Goal: Transaction & Acquisition: Purchase product/service

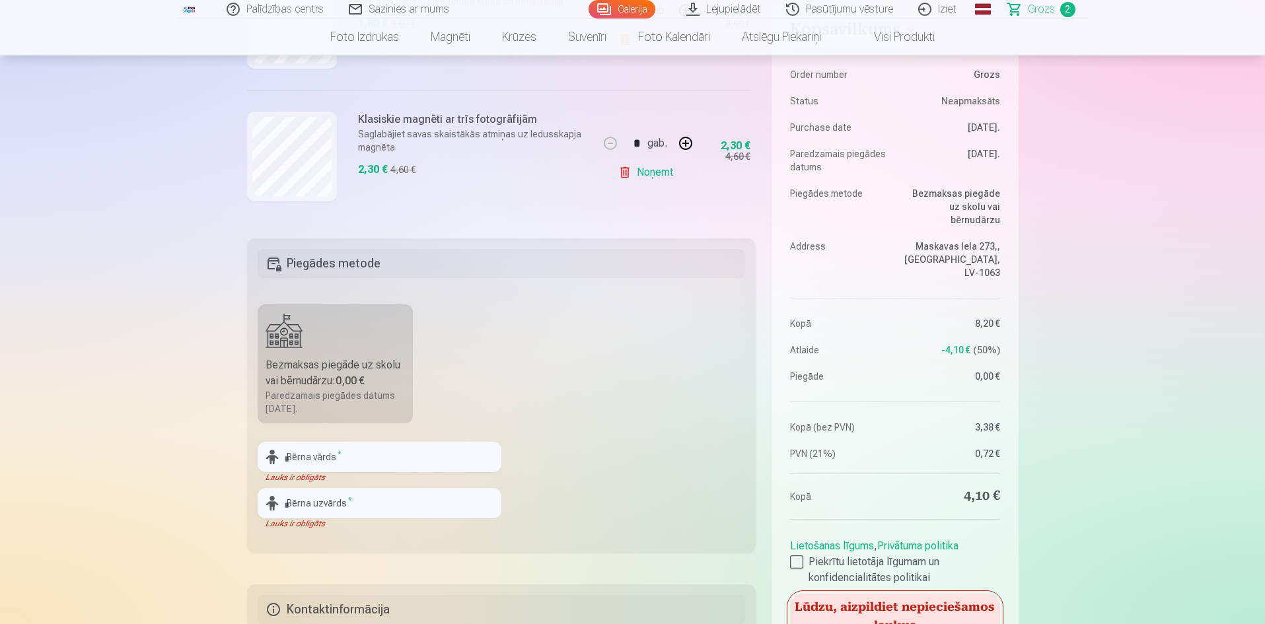
scroll to position [462, 0]
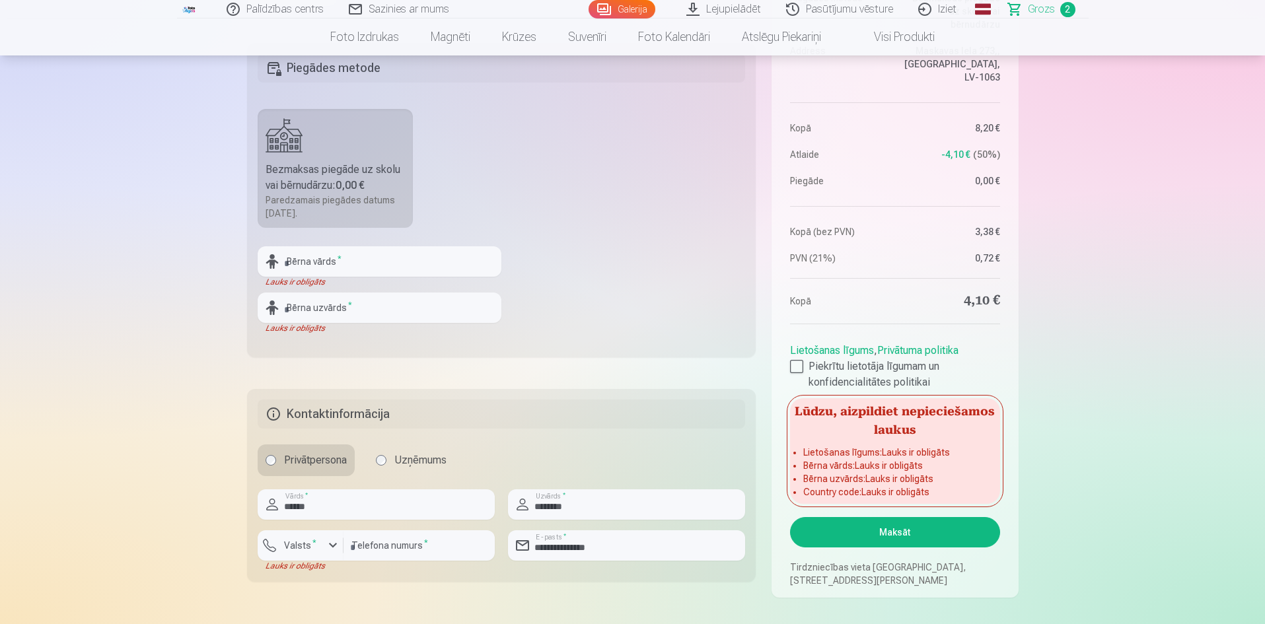
click at [789, 365] on aside "Kopsavilkums Order number Grozs Status Neapmaksāts Purchase date 12.09.2025. Pa…" at bounding box center [894, 202] width 246 height 792
click at [791, 367] on div at bounding box center [796, 366] width 13 height 13
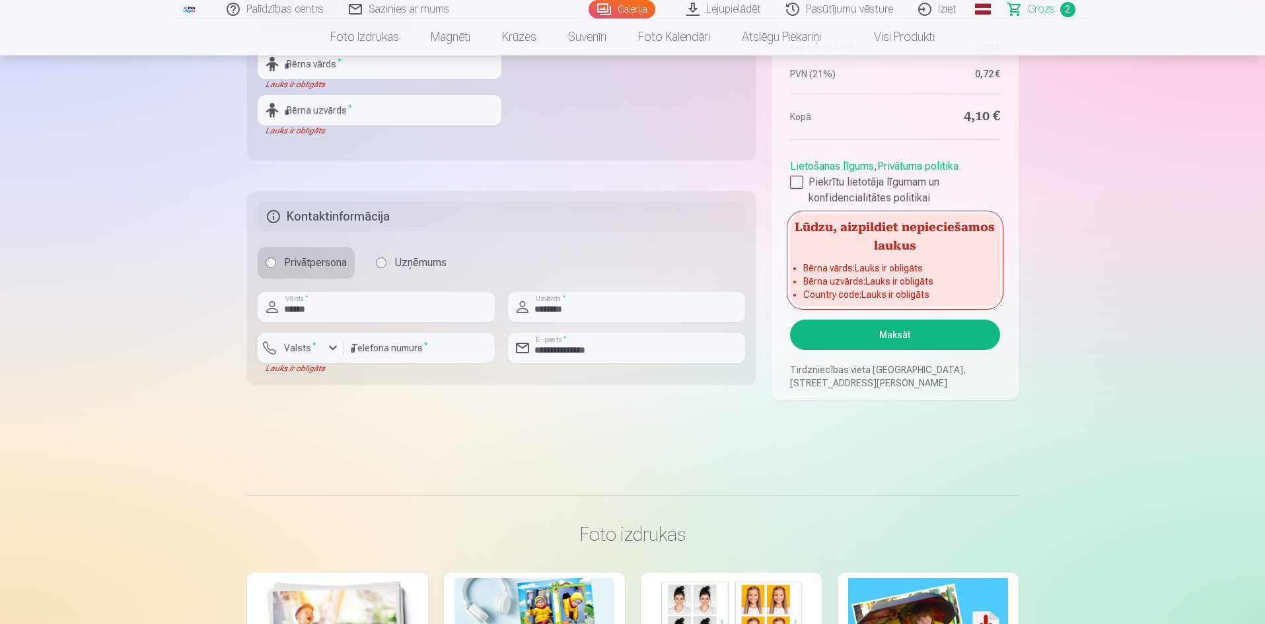
scroll to position [660, 0]
click at [333, 351] on div "button" at bounding box center [333, 347] width 16 height 16
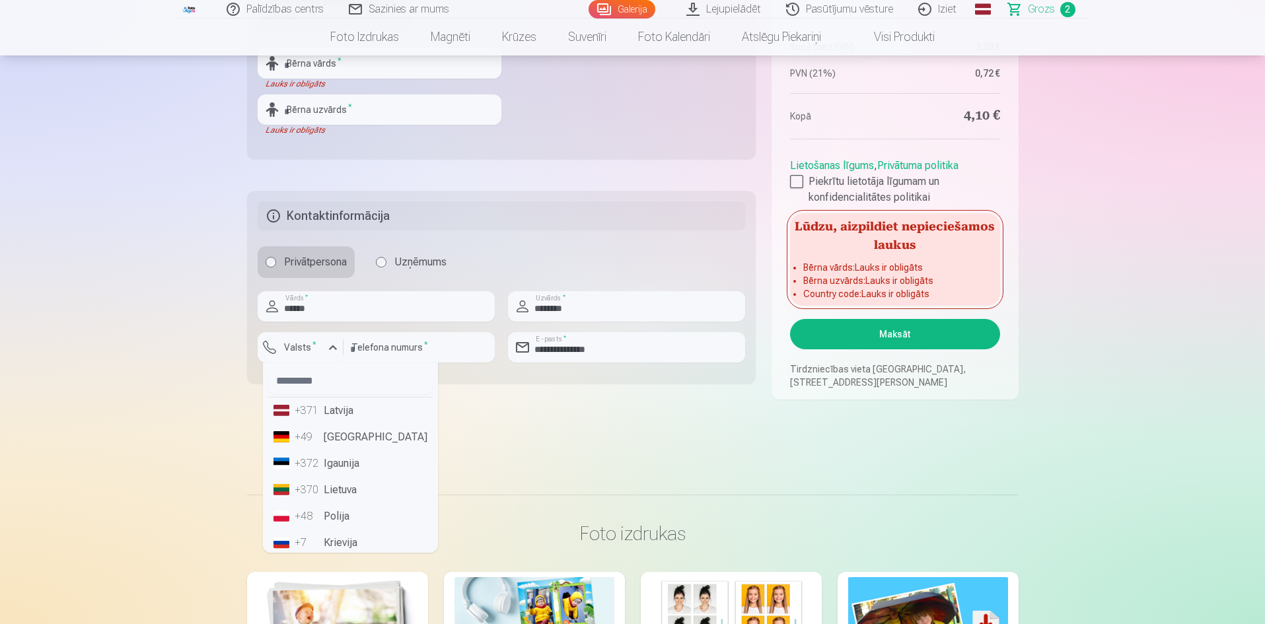
click at [340, 410] on li "+371 Latvija" at bounding box center [350, 411] width 164 height 26
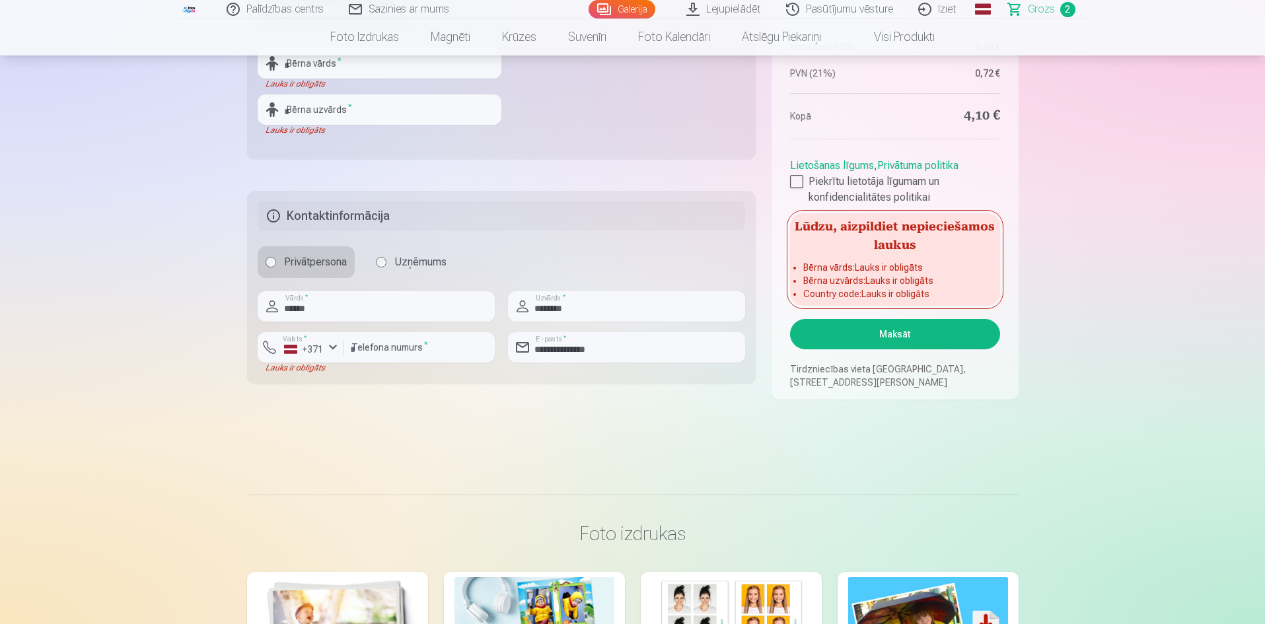
click at [911, 337] on button "Maksāt" at bounding box center [894, 334] width 209 height 30
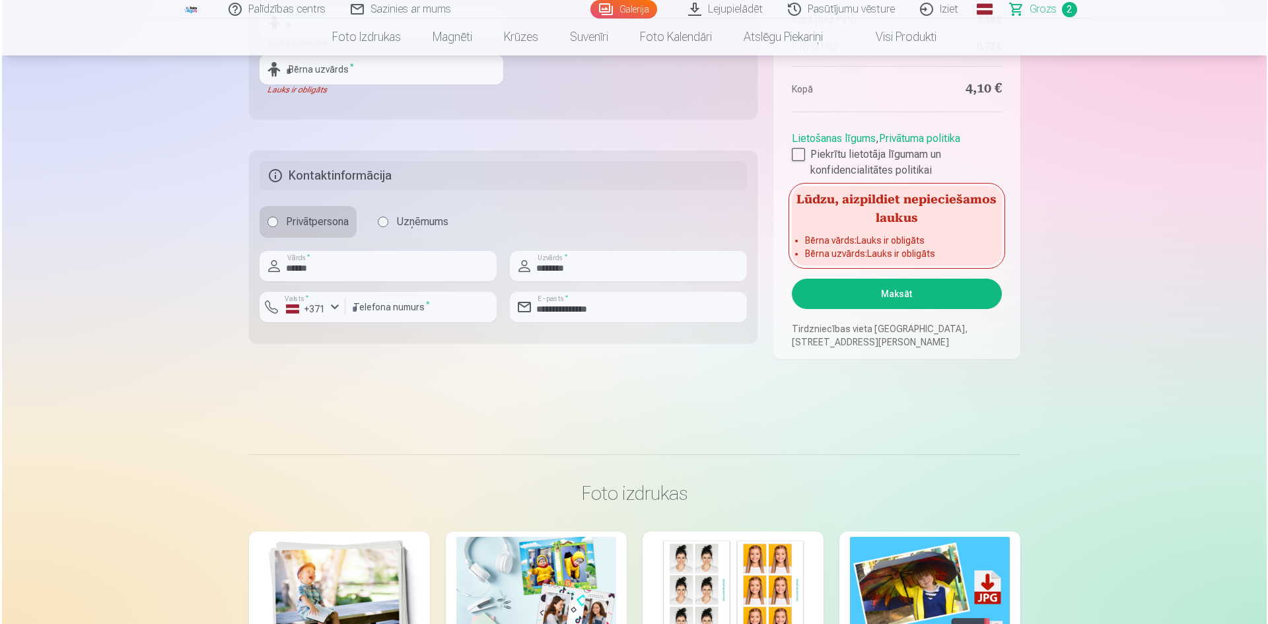
scroll to position [528, 0]
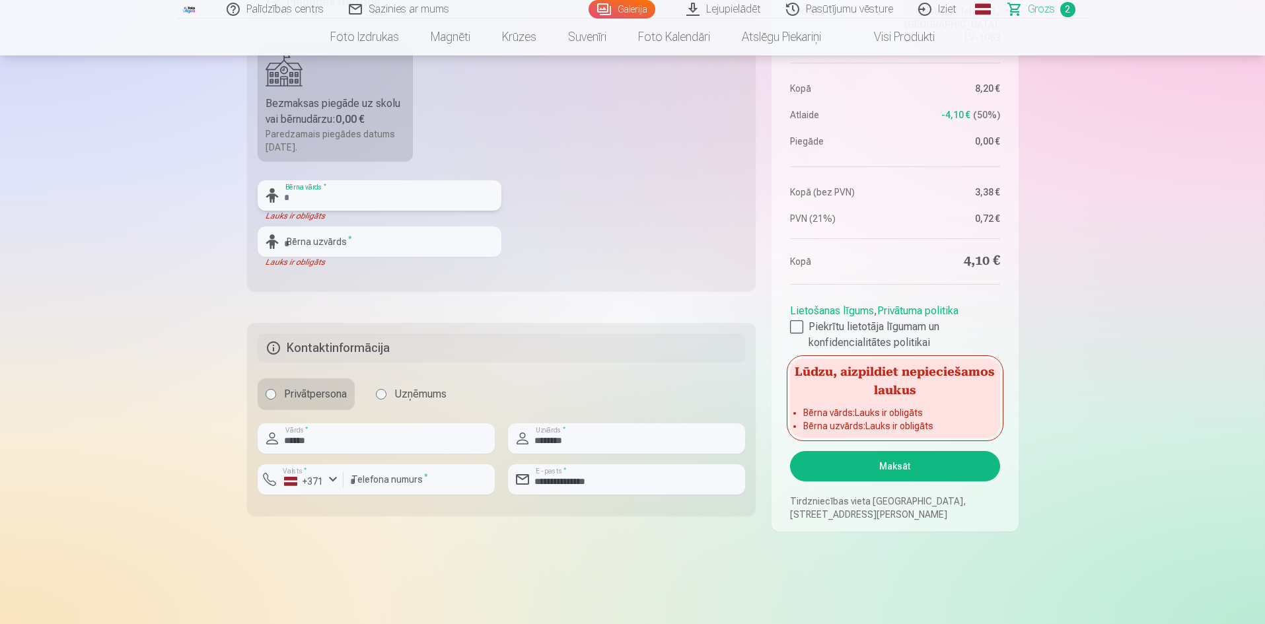
click at [316, 199] on input "text" at bounding box center [380, 195] width 244 height 30
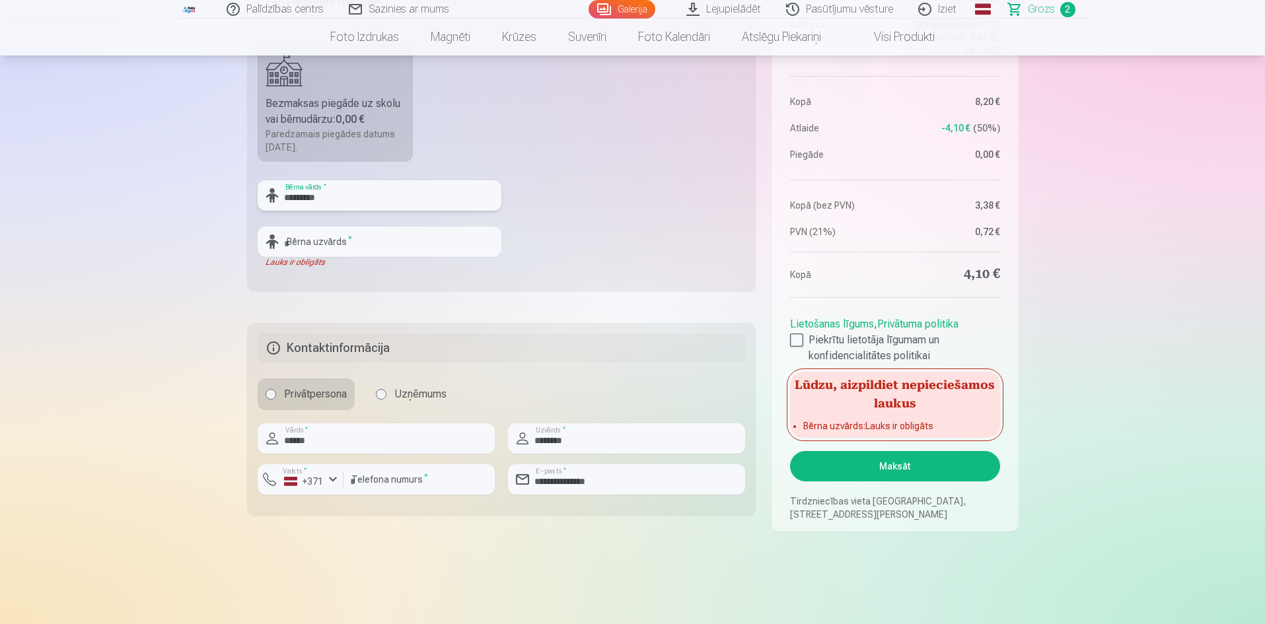
type input "*********"
click at [315, 246] on input "text" at bounding box center [380, 242] width 244 height 30
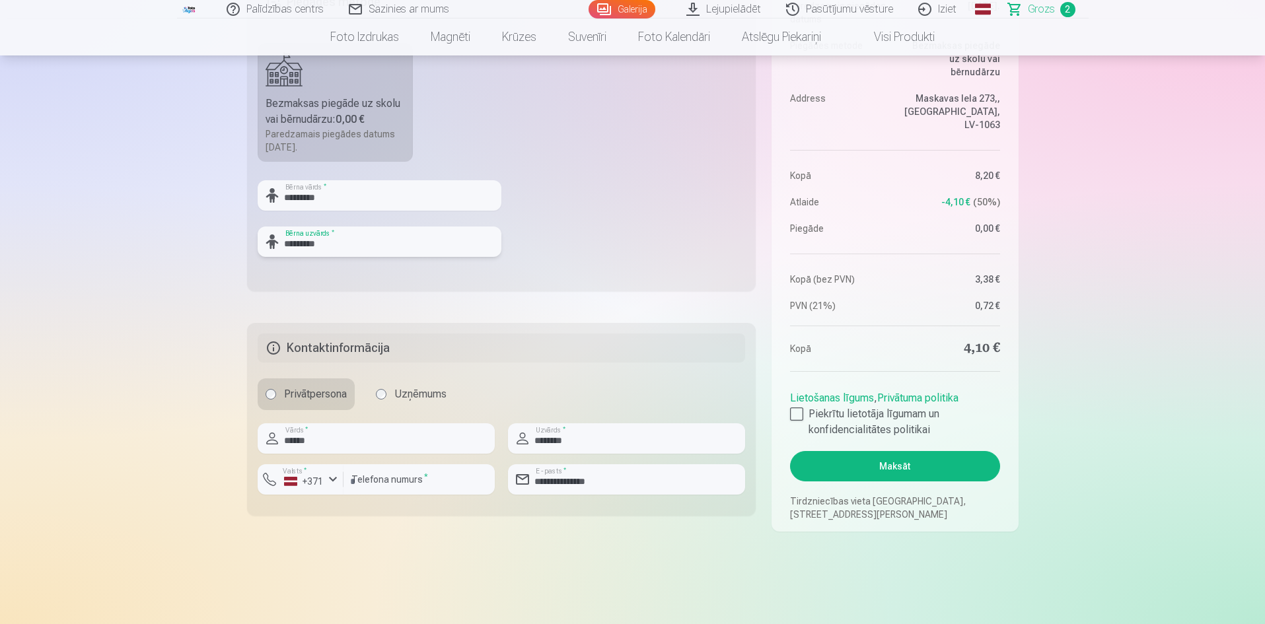
type input "*********"
click at [892, 466] on button "Maksāt" at bounding box center [894, 466] width 209 height 30
